Goal: Information Seeking & Learning: Check status

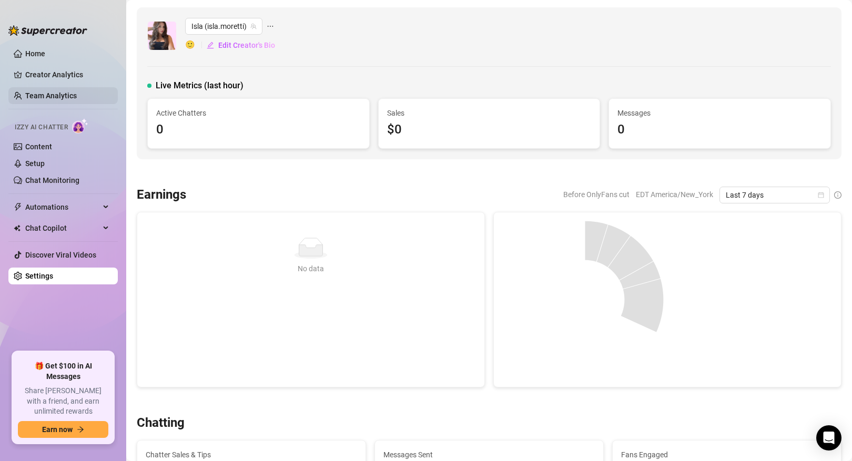
click at [72, 100] on link "Team Analytics" at bounding box center [51, 96] width 52 height 8
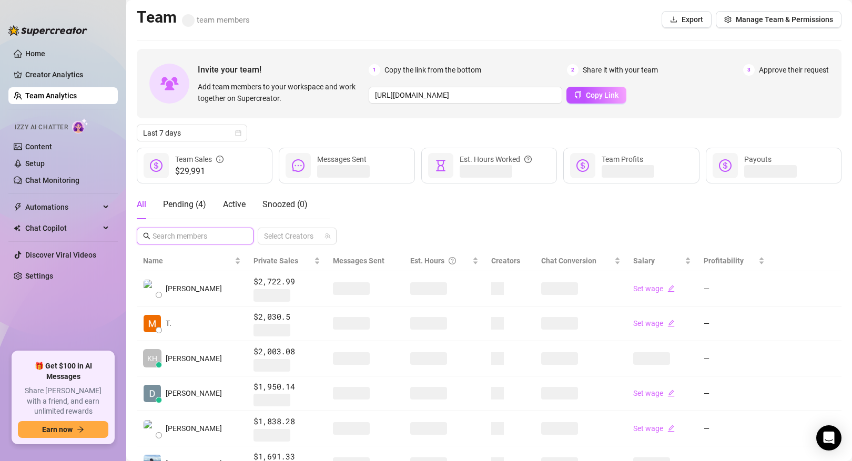
click at [195, 238] on input "text" at bounding box center [196, 236] width 86 height 12
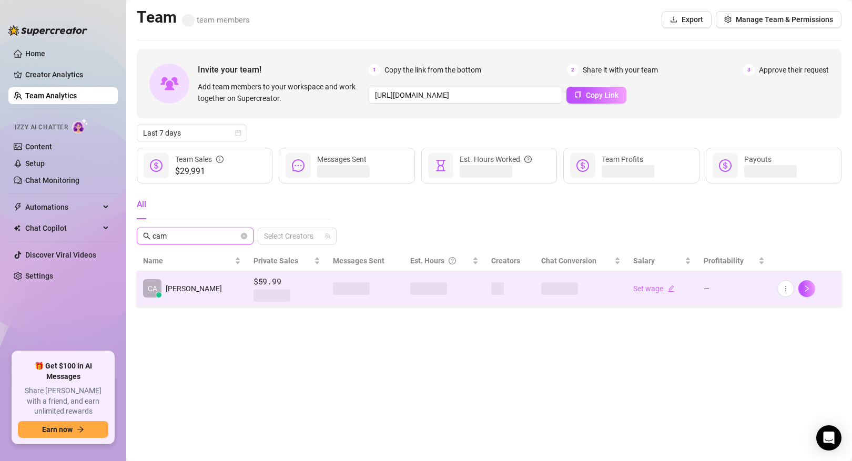
type input "cam"
click at [202, 287] on td "CA [PERSON_NAME]" at bounding box center [192, 289] width 111 height 35
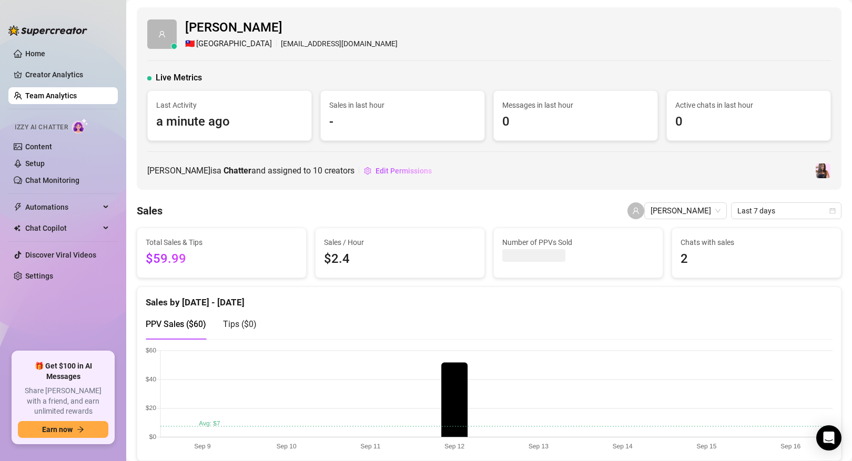
click at [488, 274] on div "Sales / Hour $2.4" at bounding box center [400, 253] width 178 height 51
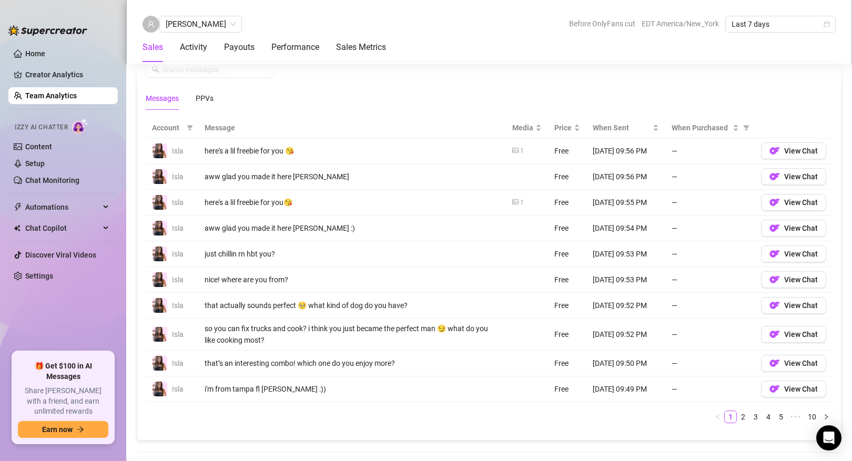
scroll to position [726, 0]
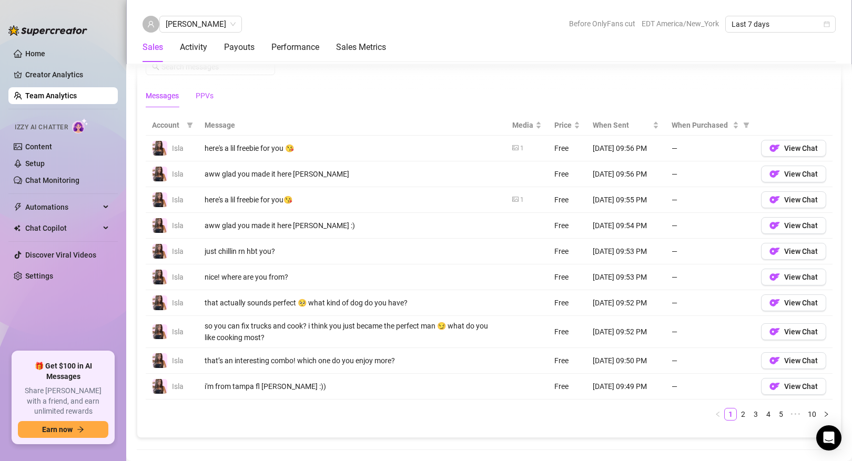
click at [210, 98] on div "PPVs" at bounding box center [205, 96] width 18 height 12
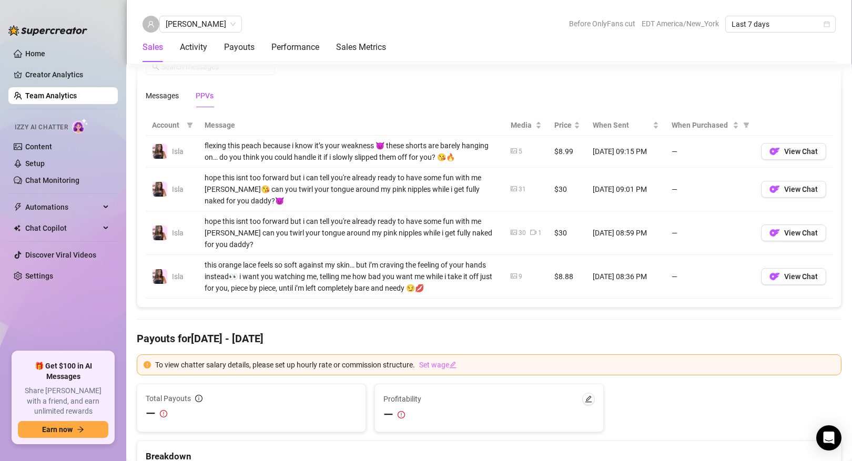
click at [533, 229] on icon "video-camera" at bounding box center [533, 232] width 6 height 6
click at [788, 232] on button "View Chat" at bounding box center [793, 233] width 65 height 17
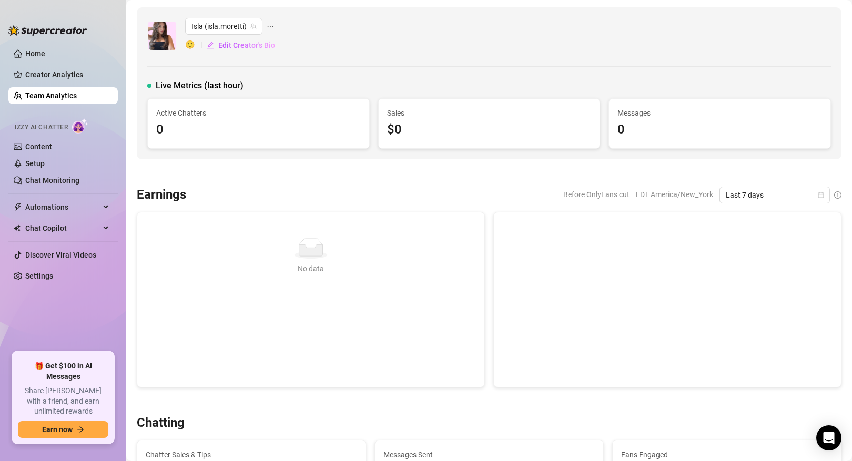
click at [77, 99] on link "Team Analytics" at bounding box center [51, 96] width 52 height 8
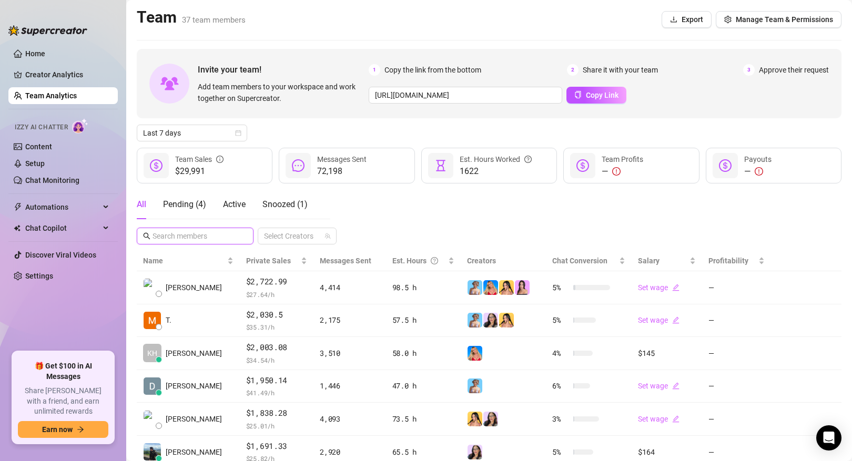
click at [184, 234] on input "text" at bounding box center [196, 236] width 86 height 12
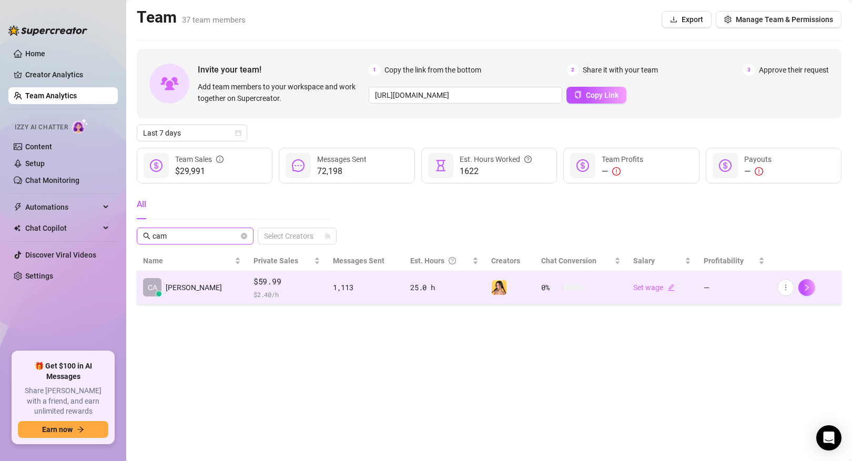
type input "cam"
click at [199, 294] on td "CA [PERSON_NAME]" at bounding box center [192, 288] width 111 height 33
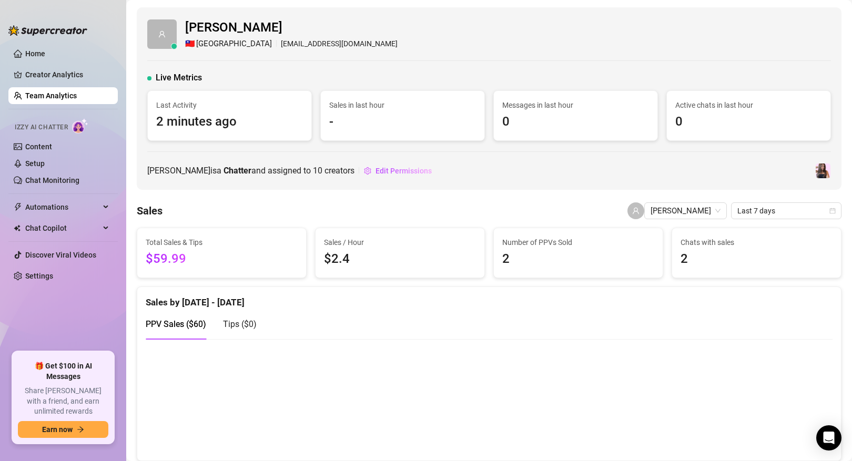
click at [491, 278] on div "Number of PPVs Sold 2" at bounding box center [578, 253] width 178 height 51
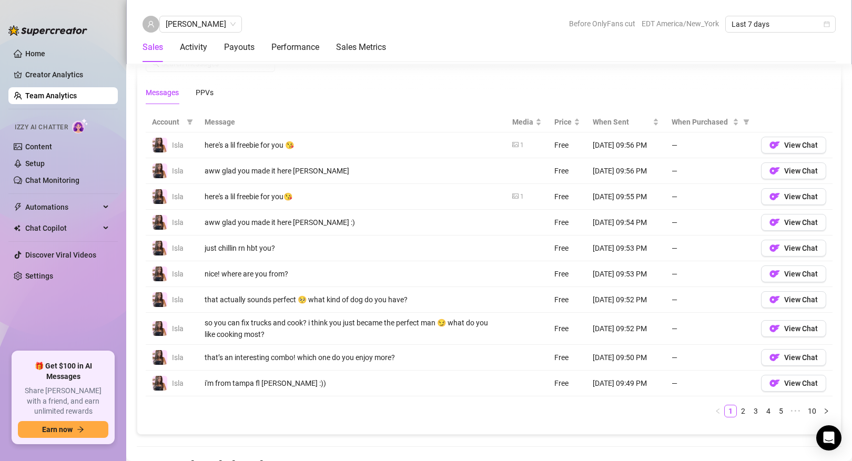
scroll to position [728, 0]
click at [210, 89] on div "PPVs" at bounding box center [205, 93] width 18 height 12
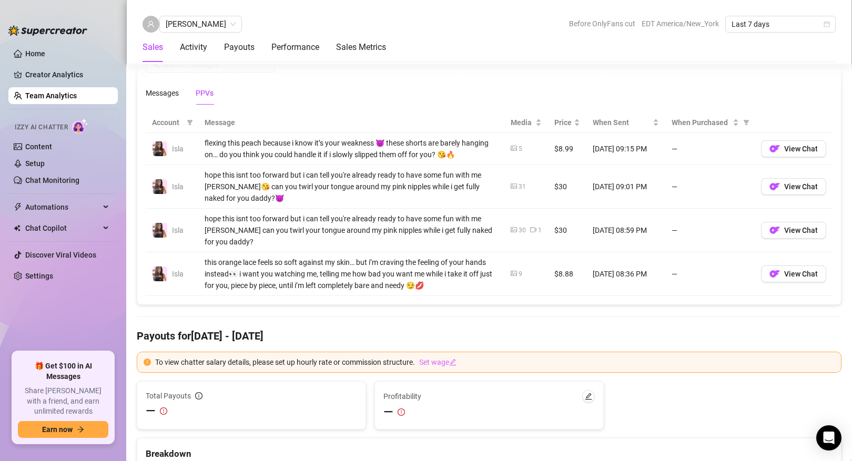
click at [77, 92] on link "Team Analytics" at bounding box center [51, 96] width 52 height 8
